Goal: Use online tool/utility: Use online tool/utility

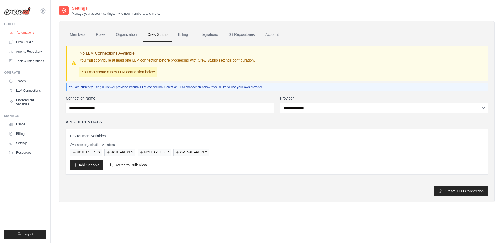
click at [28, 30] on link "Automations" at bounding box center [27, 32] width 40 height 8
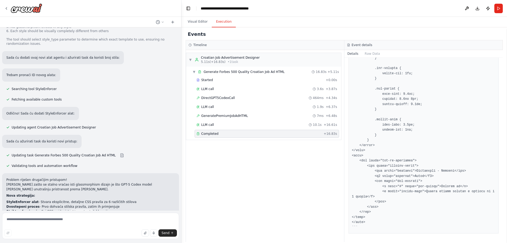
click at [290, 36] on div "Events" at bounding box center [343, 34] width 317 height 12
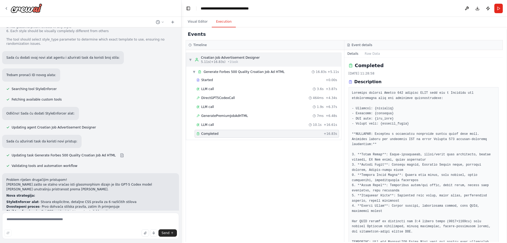
click at [191, 60] on span "▼" at bounding box center [190, 60] width 3 height 4
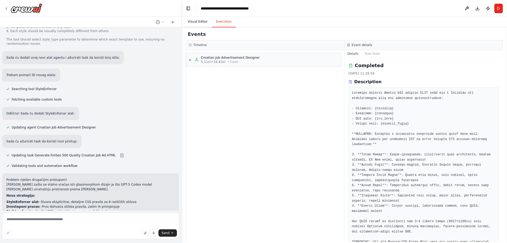
click at [203, 20] on button "Visual Editor" at bounding box center [197, 21] width 28 height 11
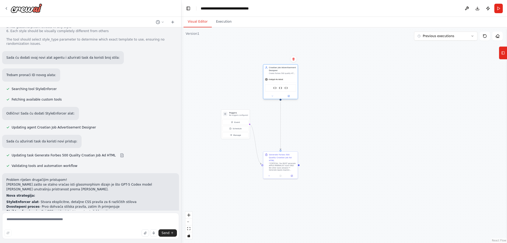
click at [277, 78] on span "chatgpt-4o-latest" at bounding box center [275, 79] width 15 height 2
click at [279, 73] on div "Create Forbes 500 quality HTML job advertisements in Croatian with premium corp…" at bounding box center [282, 74] width 27 height 2
click at [288, 95] on icon at bounding box center [289, 96] width 2 height 2
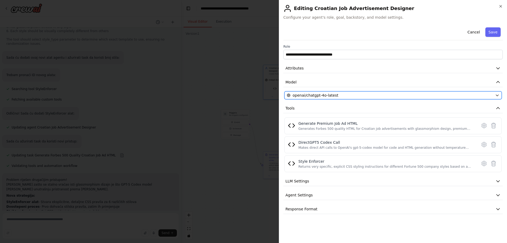
click at [316, 95] on span "openai/chatgpt-4o-latest" at bounding box center [315, 95] width 46 height 5
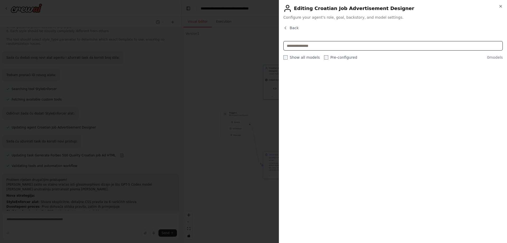
click at [309, 46] on input "text" at bounding box center [392, 45] width 219 height 9
